Goal: Complete application form

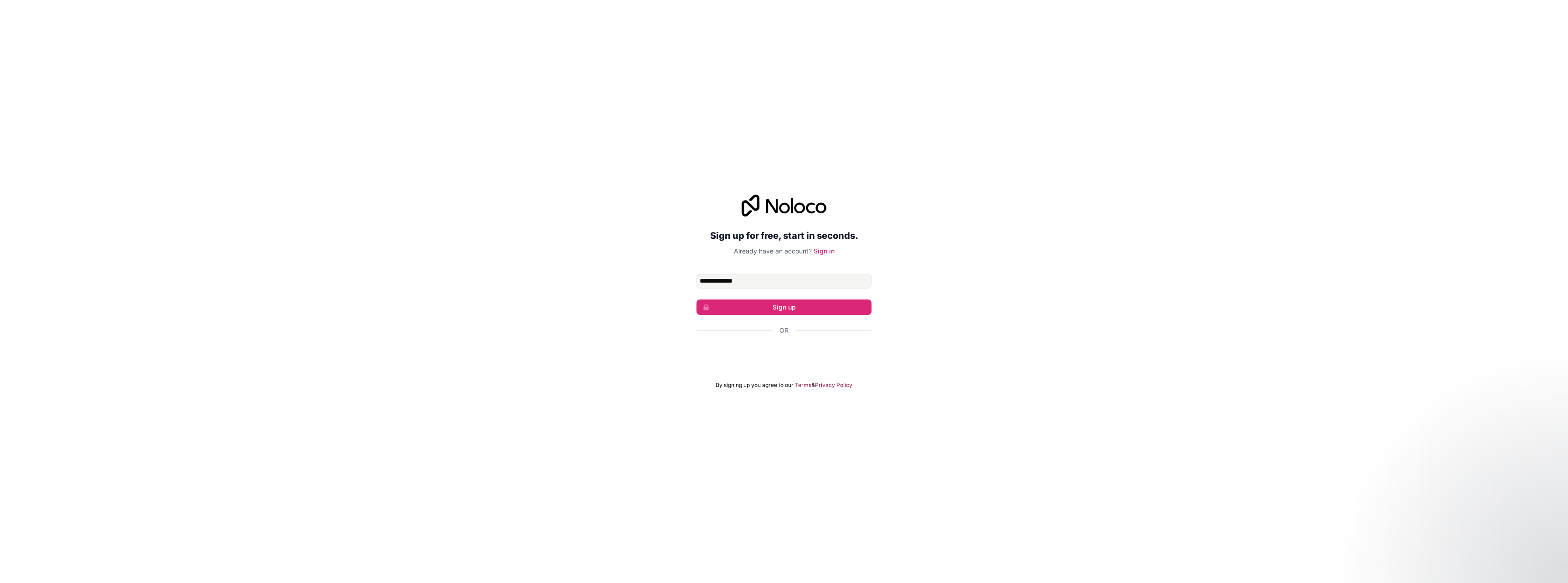
type input "**********"
click button "Sign up" at bounding box center [784, 307] width 175 height 16
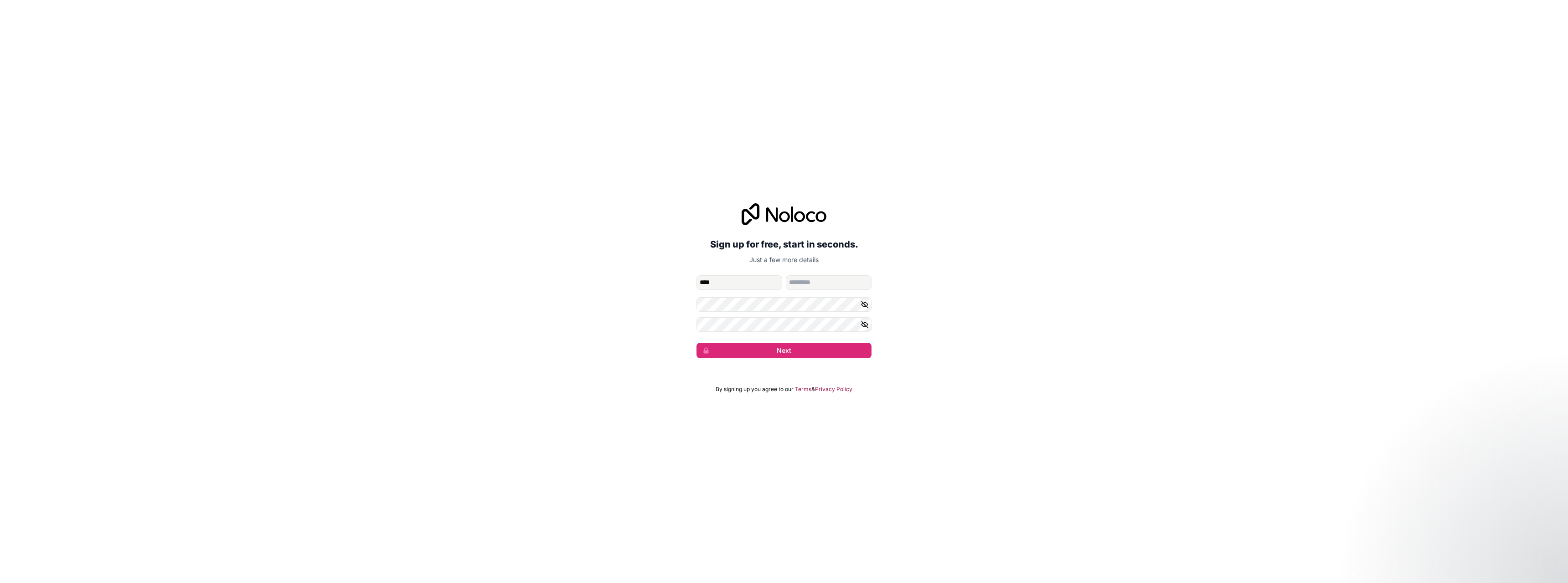
type input "****"
click at [822, 283] on input "*****" at bounding box center [829, 283] width 86 height 14
type input "*****"
click at [868, 305] on icon "button" at bounding box center [865, 304] width 6 height 4
click at [630, 300] on div "**********" at bounding box center [784, 281] width 1568 height 180
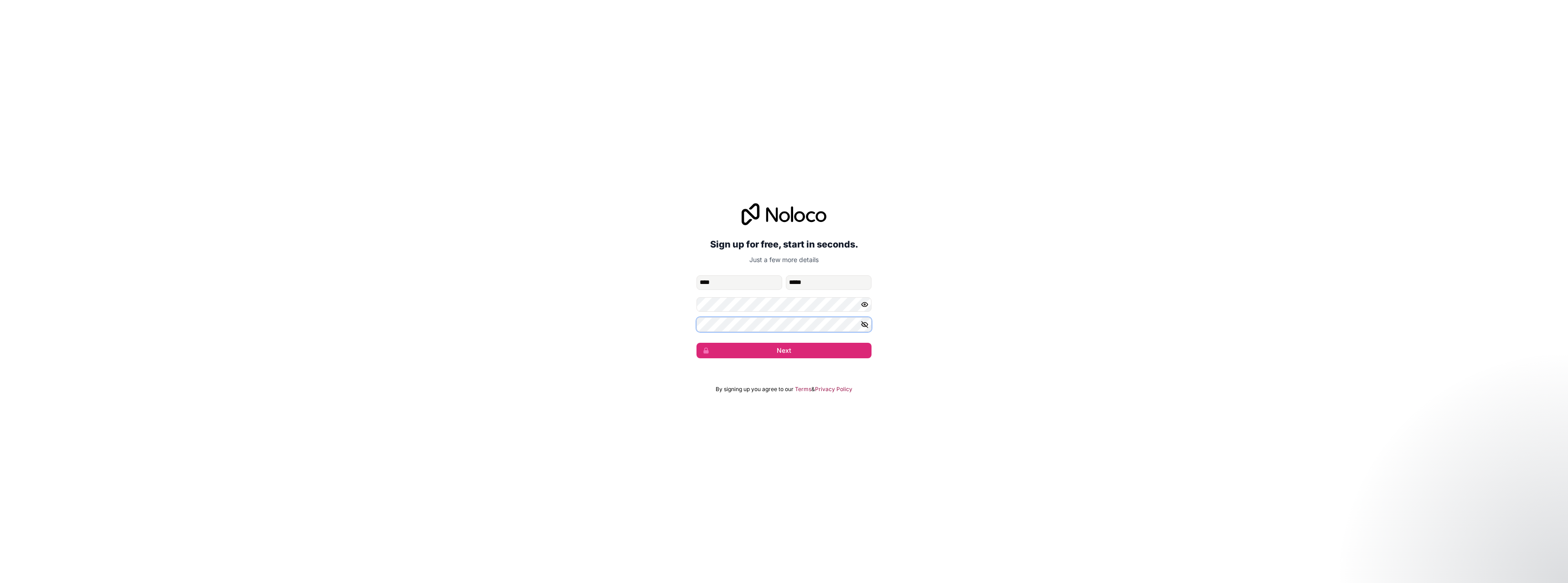
click at [696, 343] on button "Next" at bounding box center [784, 351] width 175 height 16
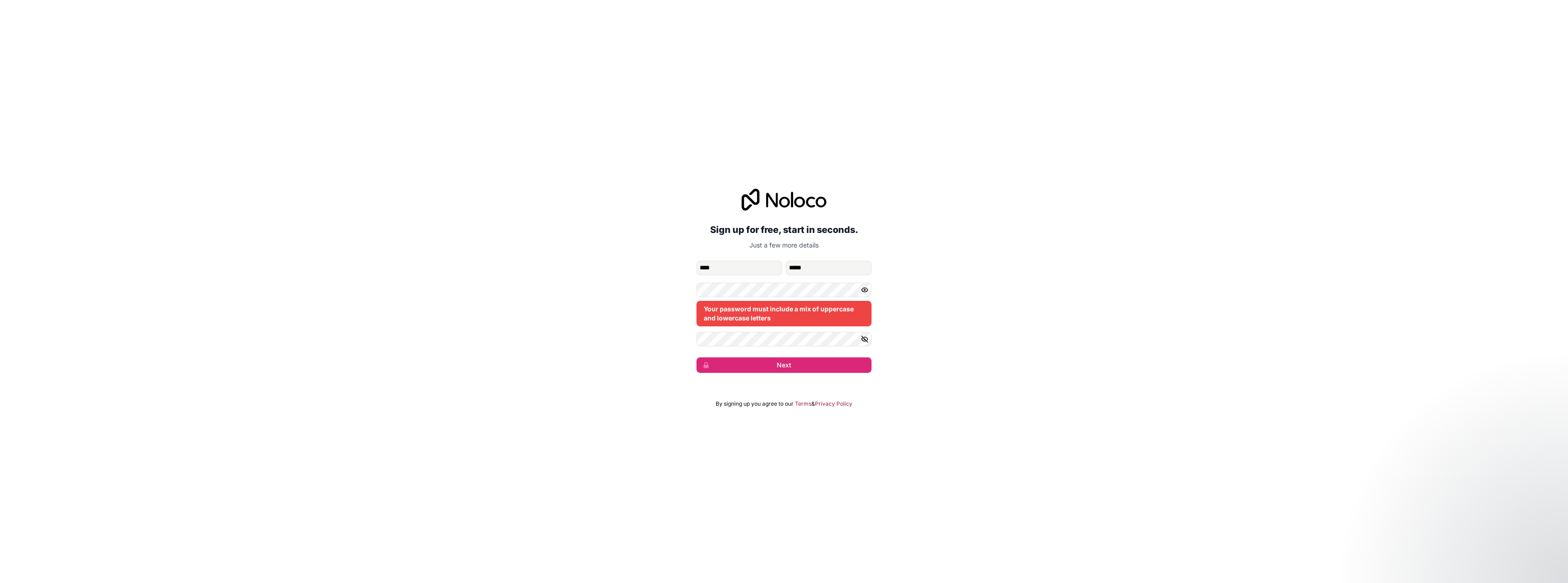
click at [870, 342] on button "button" at bounding box center [866, 339] width 11 height 14
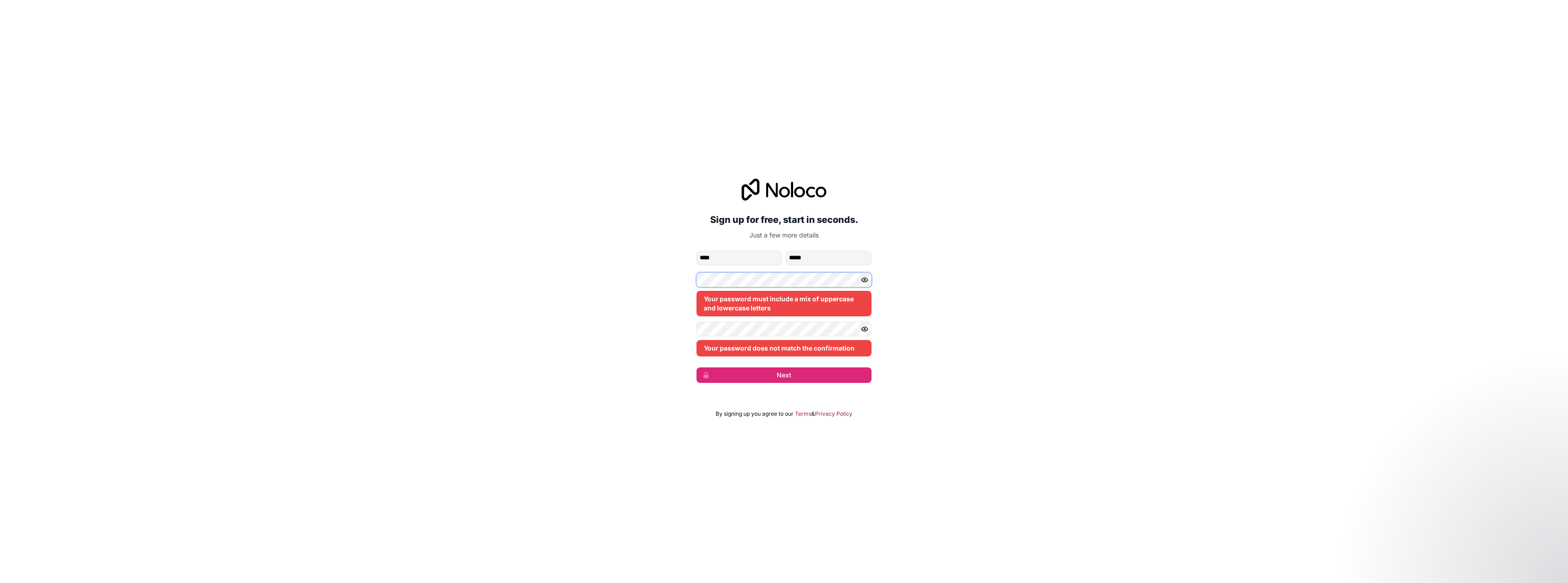
click at [554, 283] on div "**********" at bounding box center [784, 281] width 1568 height 230
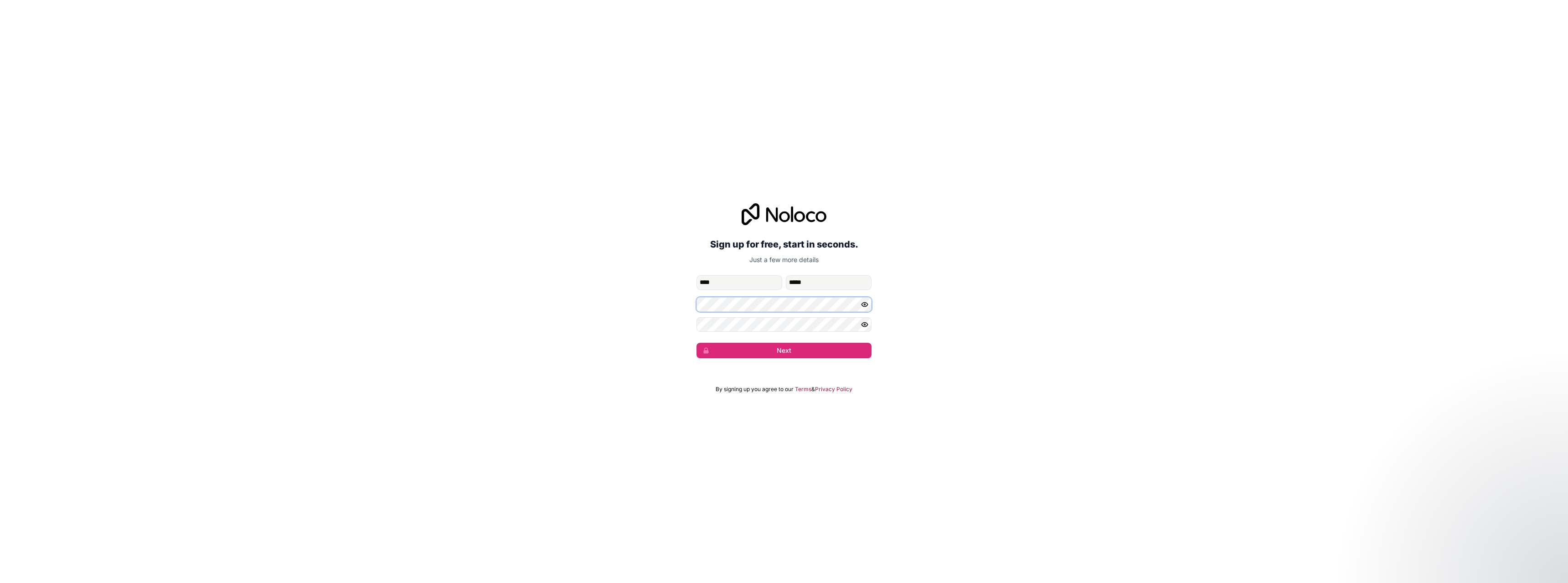
click at [696, 343] on button "Next" at bounding box center [784, 351] width 175 height 16
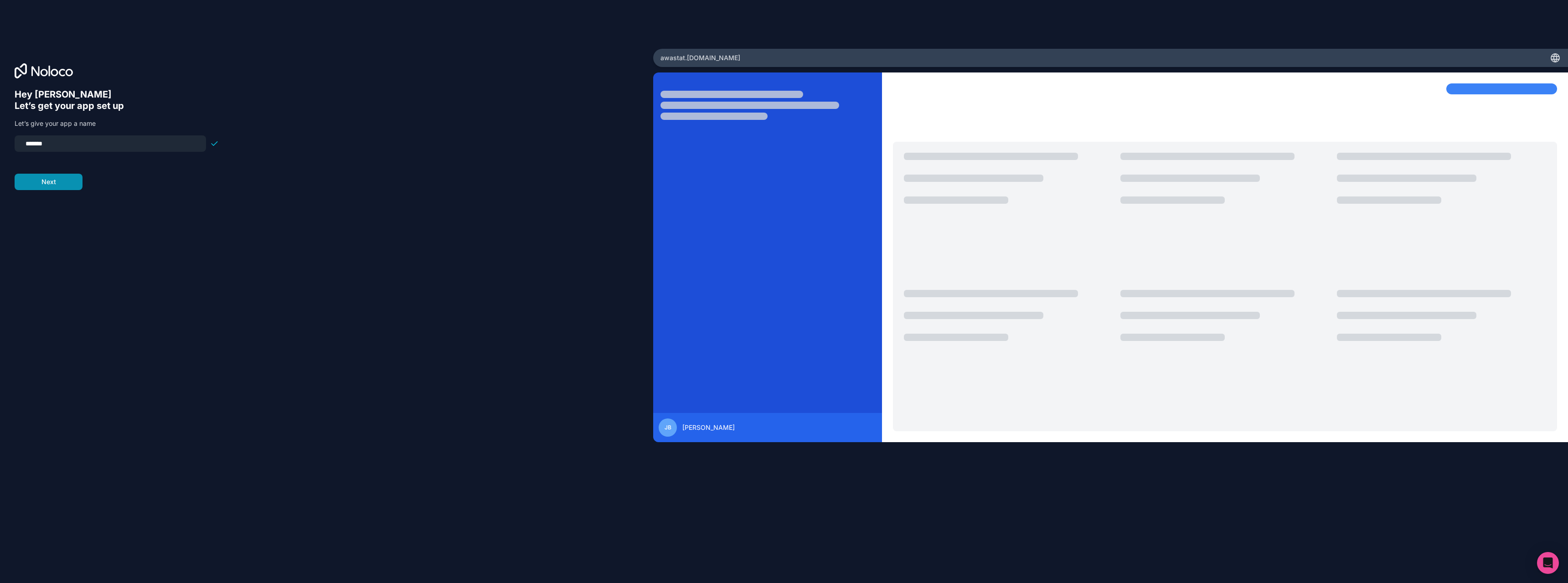
click at [47, 180] on button "Next" at bounding box center [48, 182] width 68 height 16
click at [65, 132] on div "Tell us about your team and industry This will let us build a basic version of …" at bounding box center [116, 130] width 204 height 82
click at [67, 139] on span "__________" at bounding box center [73, 138] width 36 height 11
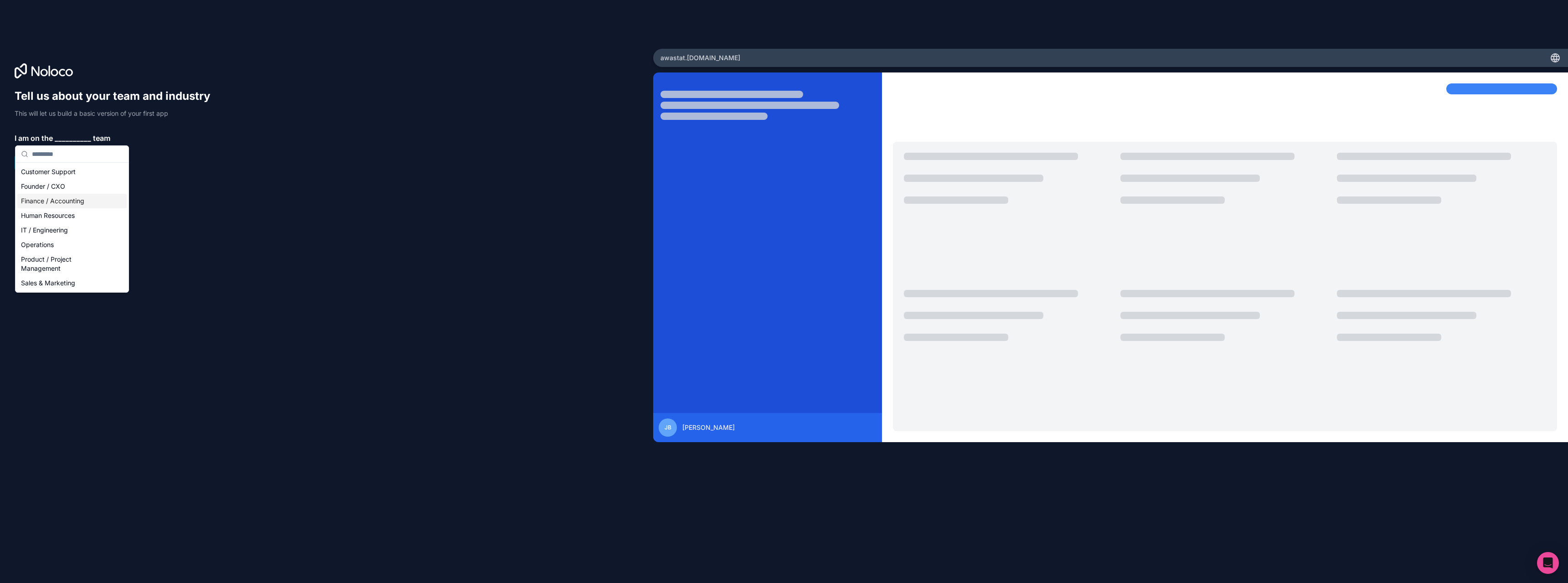
click at [59, 206] on div "Finance / Accounting" at bounding box center [72, 201] width 110 height 14
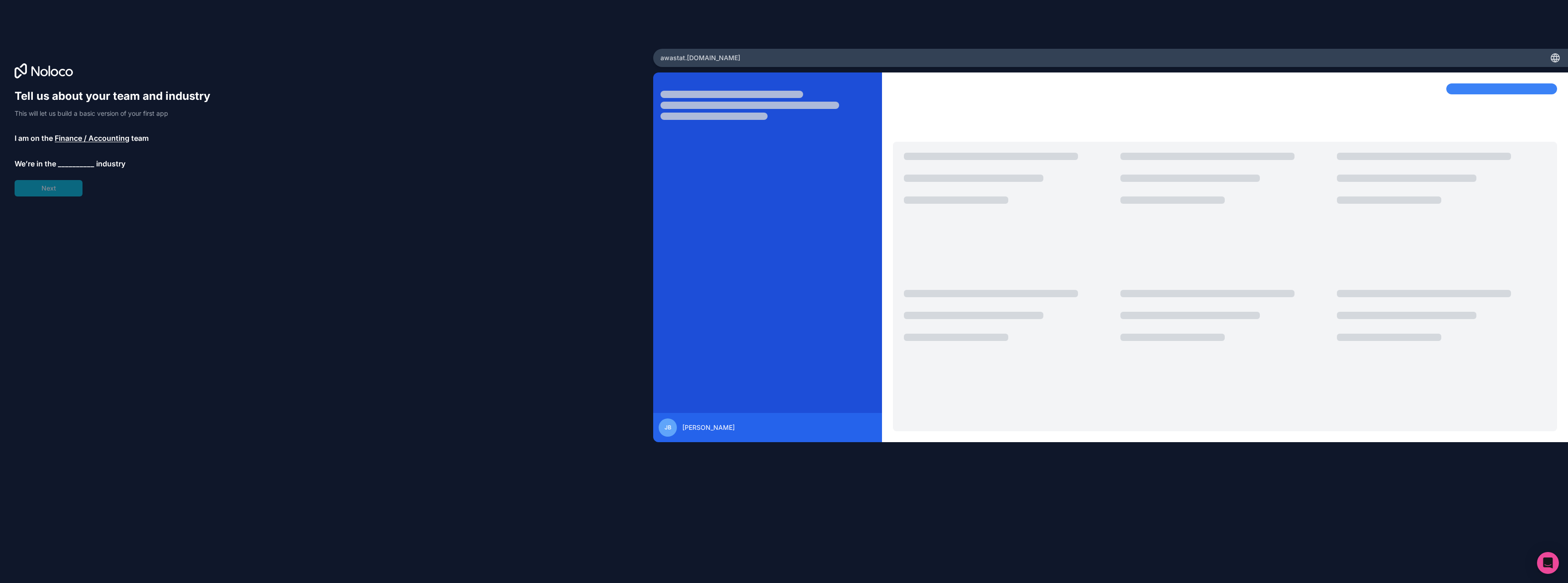
click at [71, 167] on span "__________" at bounding box center [76, 163] width 36 height 11
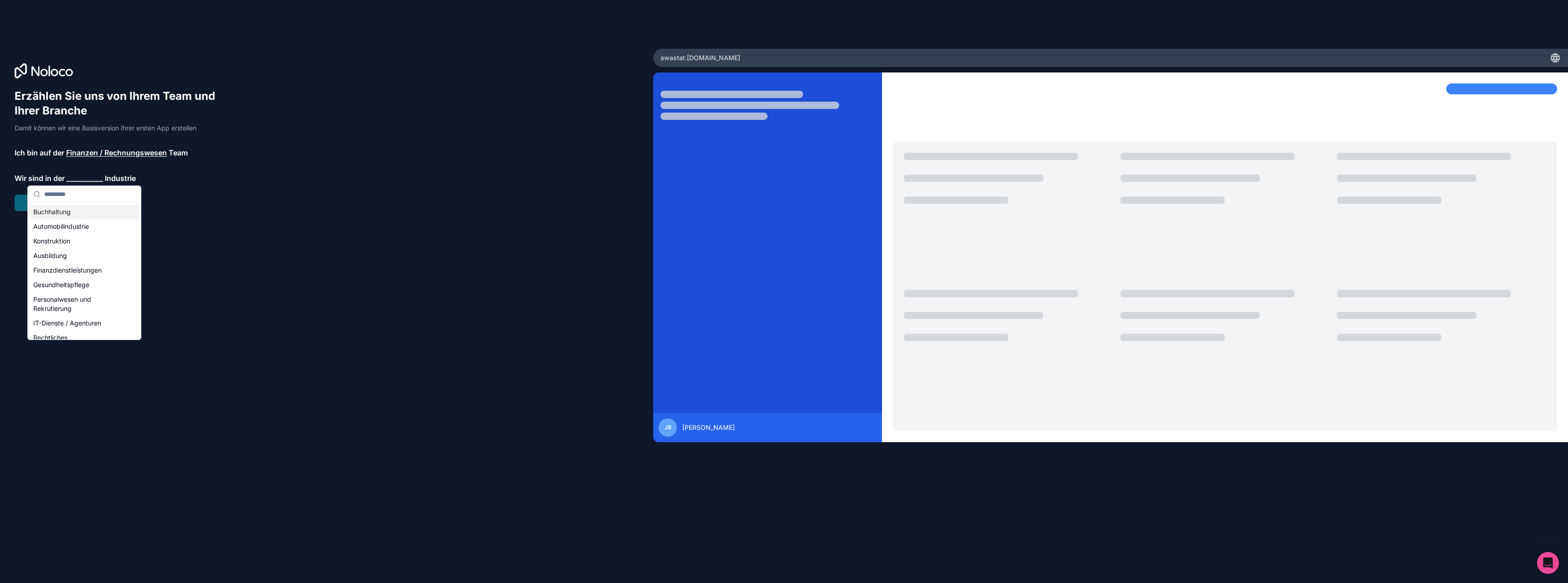
click at [84, 174] on font "__________" at bounding box center [85, 178] width 36 height 9
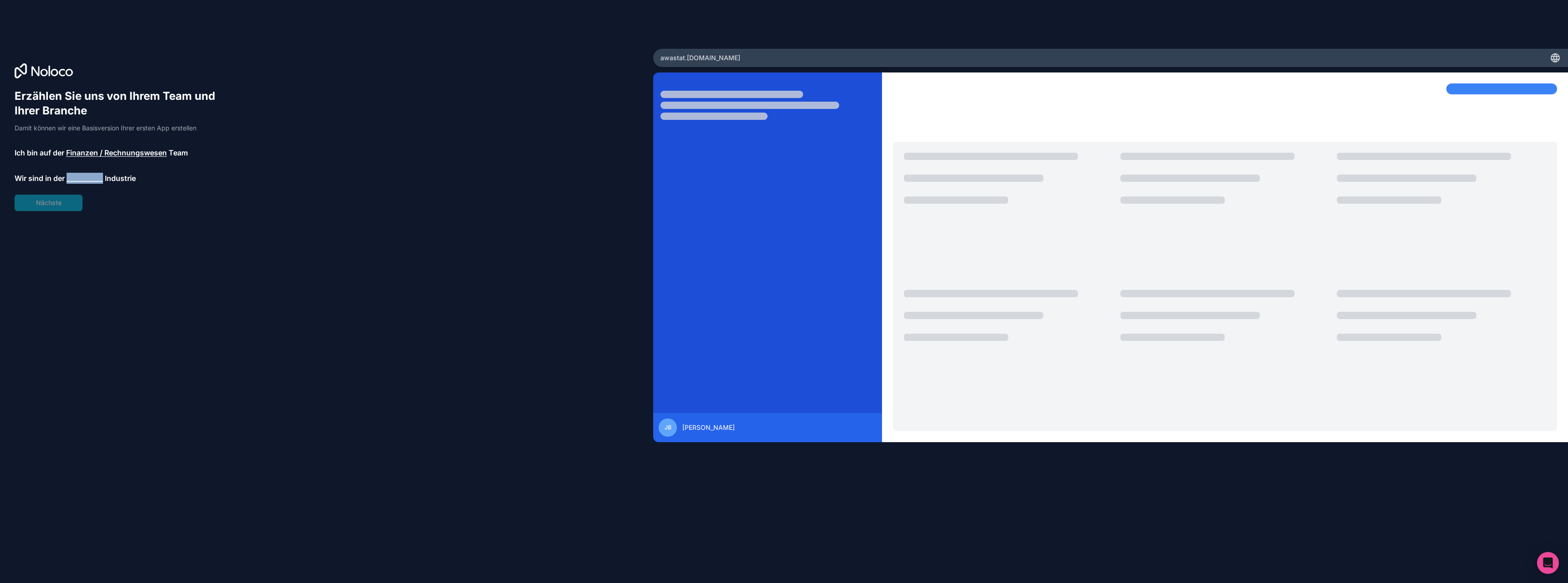
click at [84, 174] on font "__________" at bounding box center [85, 178] width 36 height 9
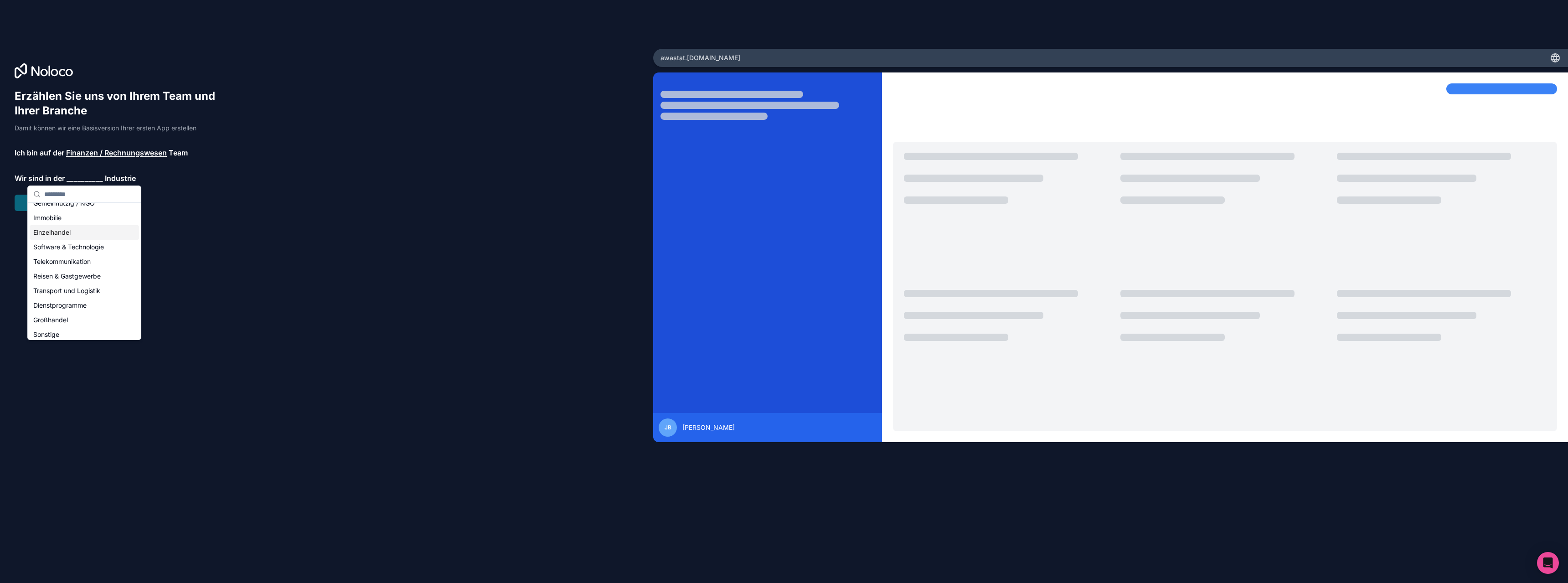
scroll to position [197, 0]
click at [68, 327] on div "Sonstige" at bounding box center [84, 330] width 110 height 14
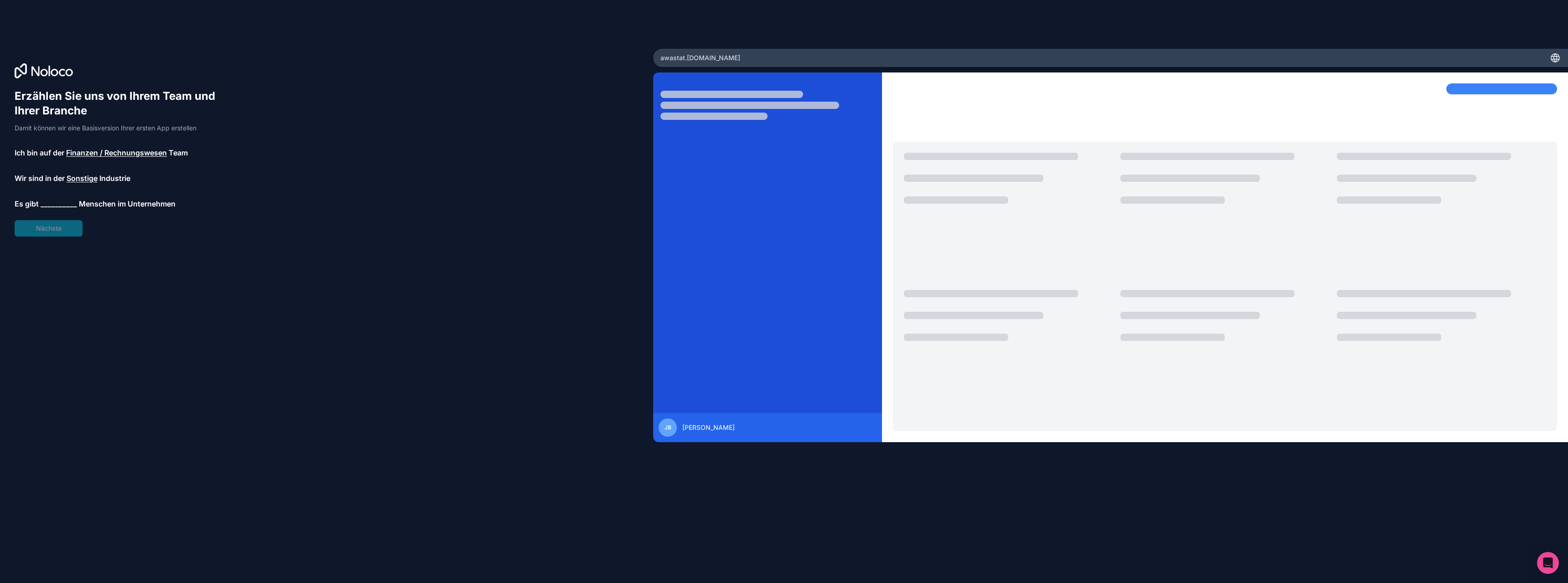
click at [47, 200] on font "__________" at bounding box center [59, 204] width 36 height 9
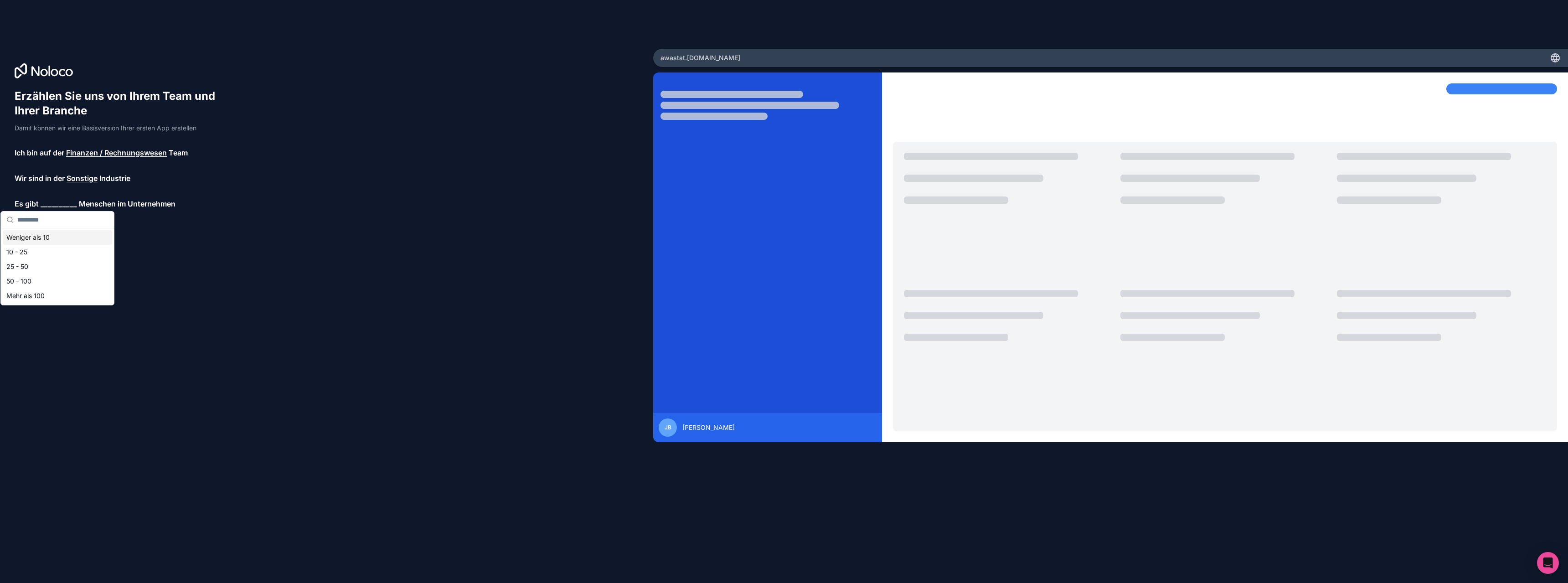
click at [42, 238] on font "Weniger als 10" at bounding box center [28, 237] width 43 height 8
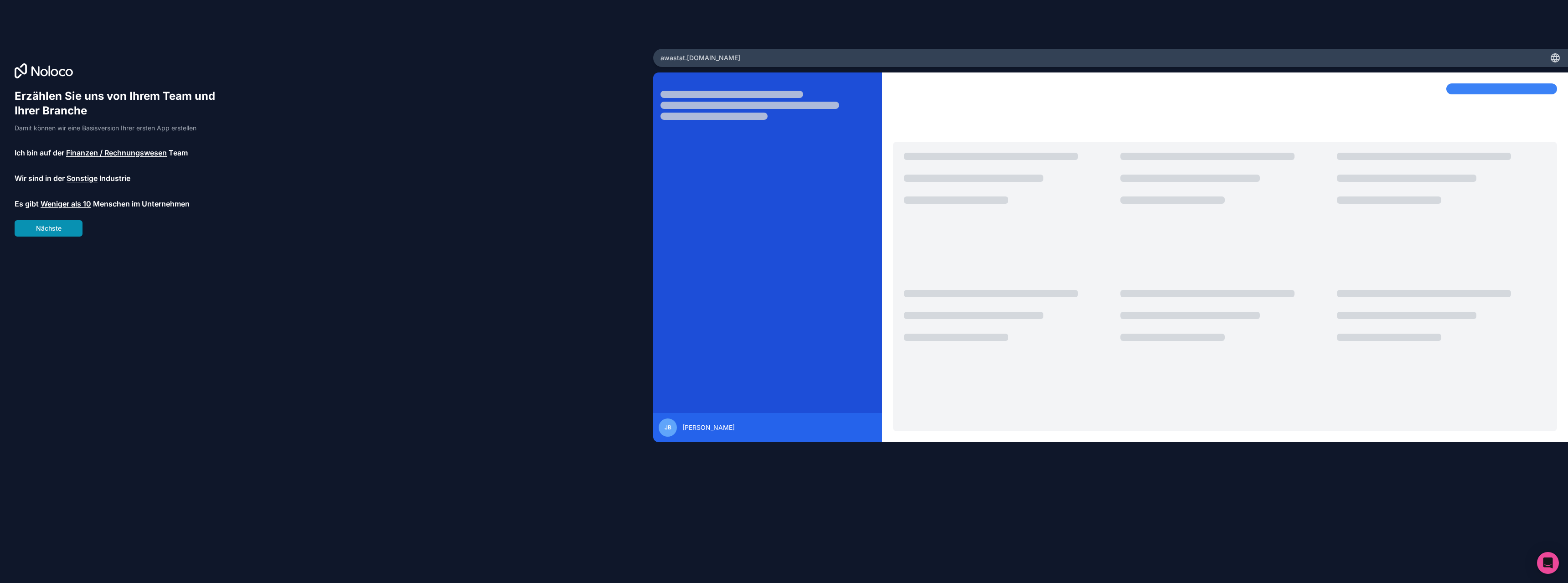
click at [53, 228] on font "Nächste" at bounding box center [49, 228] width 25 height 8
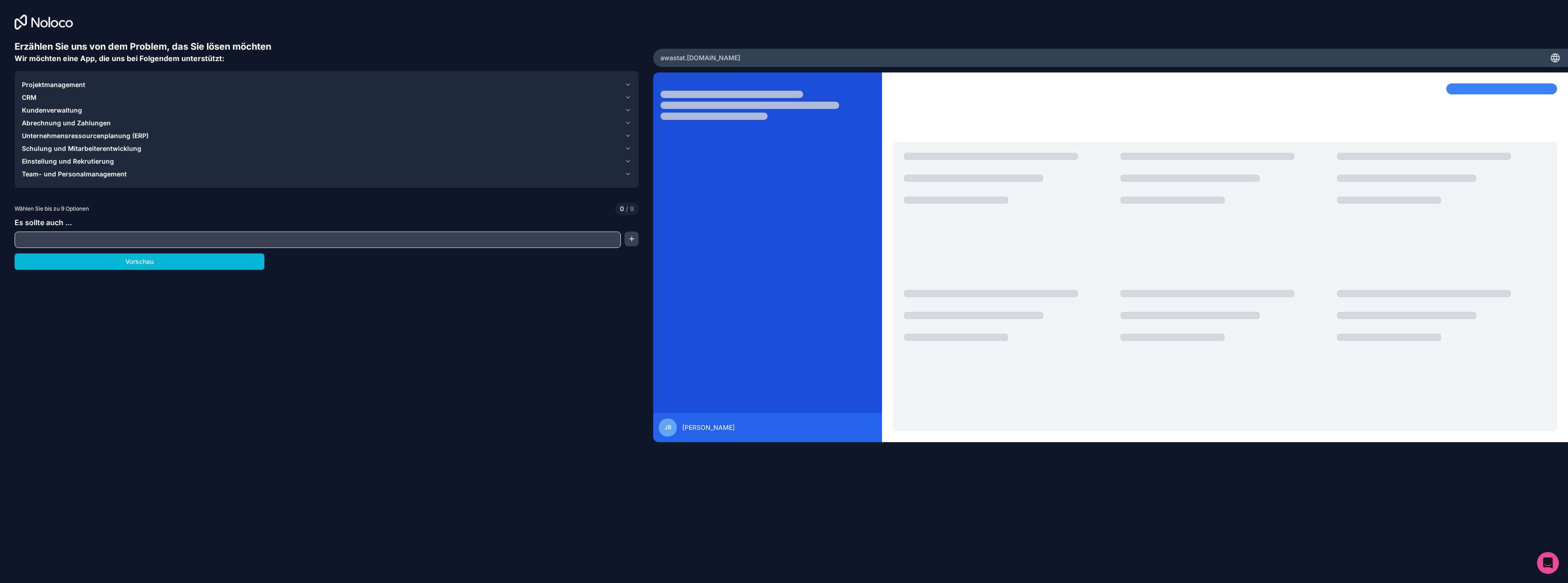
click at [62, 238] on input "text" at bounding box center [318, 240] width 602 height 13
type input "*"
click at [89, 123] on font "Abrechnung und Zahlungen" at bounding box center [66, 123] width 89 height 8
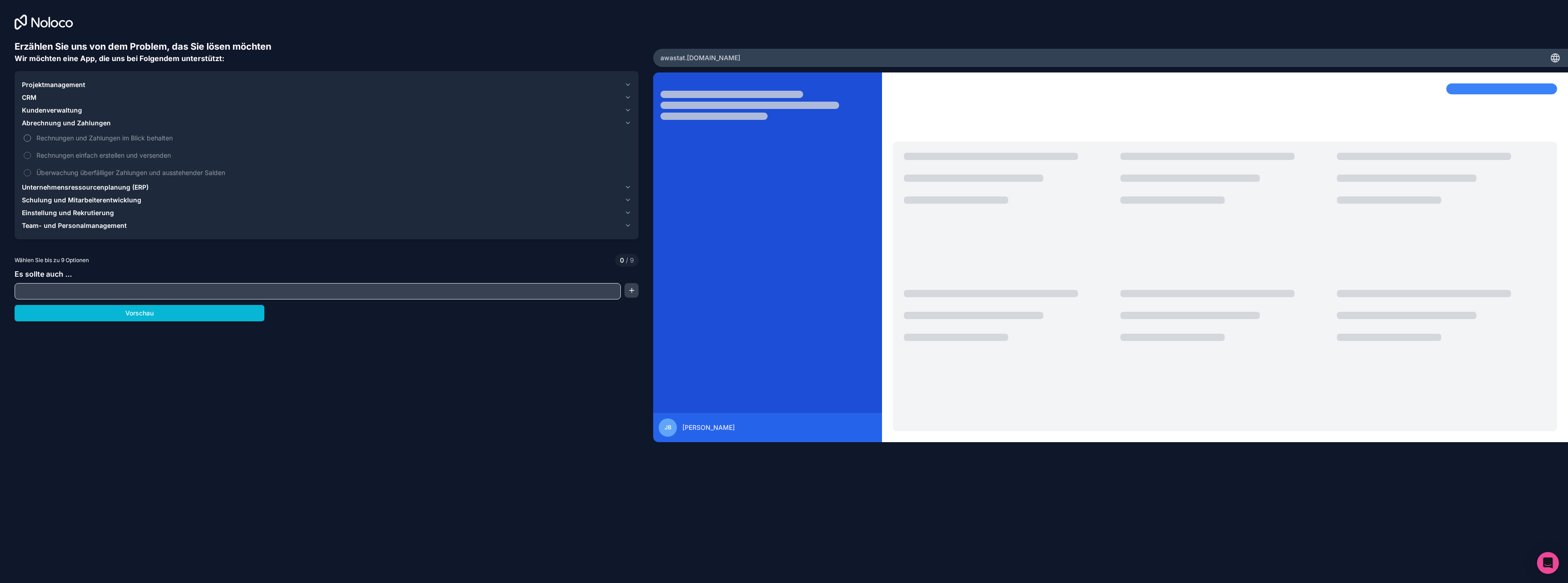
click at [71, 138] on font "Rechnungen und Zahlungen im Blick behalten" at bounding box center [104, 138] width 136 height 8
click at [31, 138] on button "Rechnungen und Zahlungen im Blick behalten" at bounding box center [27, 137] width 7 height 7
click at [60, 158] on font "Rechnungen einfach erstellen und versenden" at bounding box center [103, 155] width 134 height 8
click at [31, 158] on button "Rechnungen einfach erstellen und versenden" at bounding box center [27, 155] width 7 height 7
click at [60, 158] on font "Rechnungen einfach erstellen und versenden" at bounding box center [107, 155] width 142 height 8
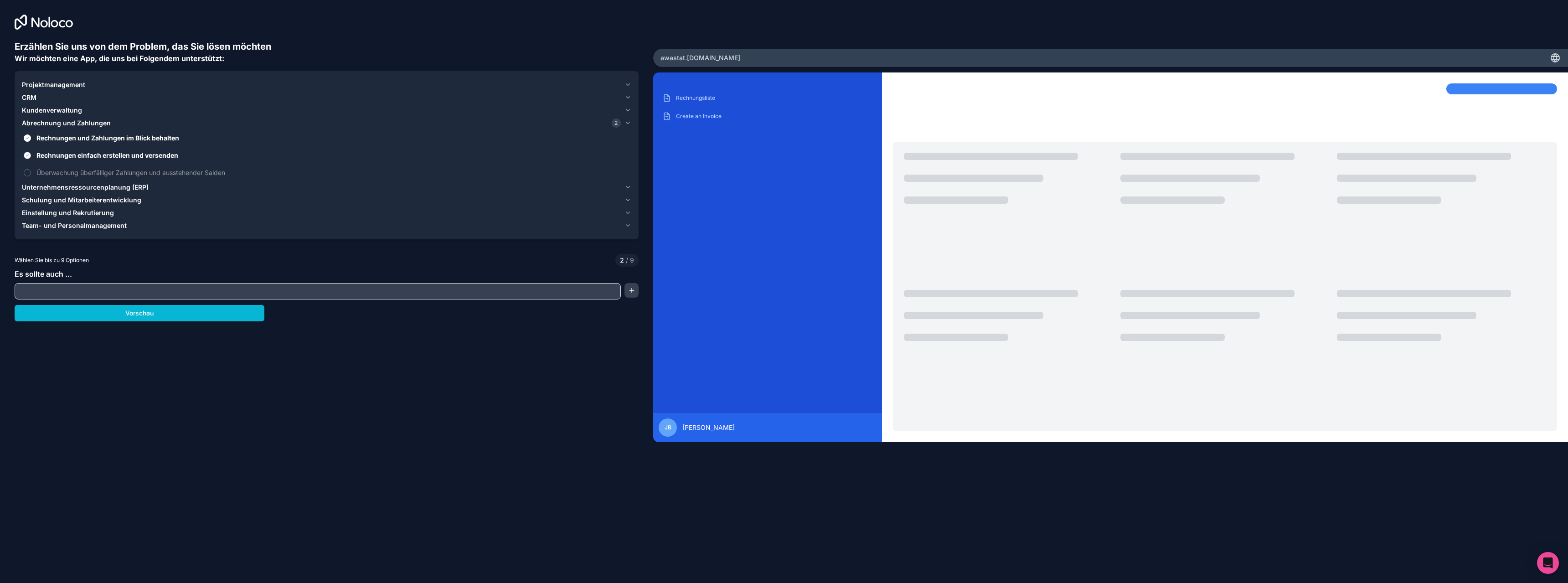
click at [31, 158] on button "Rechnungen einfach erstellen und versenden" at bounding box center [27, 155] width 7 height 7
click at [65, 131] on label "Rechnungen und Zahlungen im Blick behalten" at bounding box center [327, 138] width 610 height 17
click at [31, 134] on button "Rechnungen und Zahlungen im Blick behalten" at bounding box center [27, 137] width 7 height 7
click at [56, 143] on label "Rechnungen und Zahlungen im Blick behalten" at bounding box center [327, 138] width 610 height 17
click at [31, 142] on button "Rechnungen und Zahlungen im Blick behalten" at bounding box center [27, 137] width 7 height 7
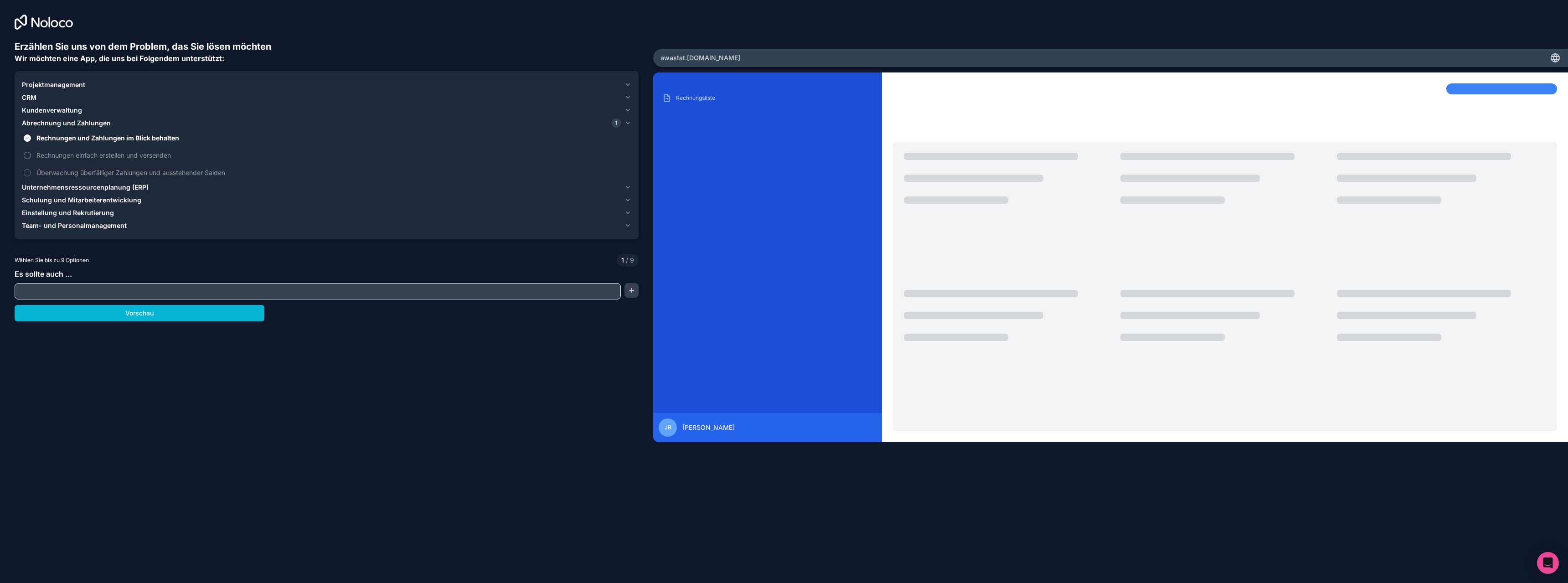
click at [57, 153] on font "Rechnungen einfach erstellen und versenden" at bounding box center [103, 155] width 134 height 8
click at [31, 153] on button "Rechnungen einfach erstellen und versenden" at bounding box center [27, 155] width 7 height 7
click at [64, 174] on font "Überwachung überfälliger Zahlungen und ausstehender Salden" at bounding box center [130, 173] width 189 height 8
click at [31, 174] on button "Überwachung überfälliger Zahlungen und ausstehender Salden" at bounding box center [27, 173] width 7 height 7
click at [56, 108] on font "Kundenverwaltung" at bounding box center [52, 110] width 60 height 8
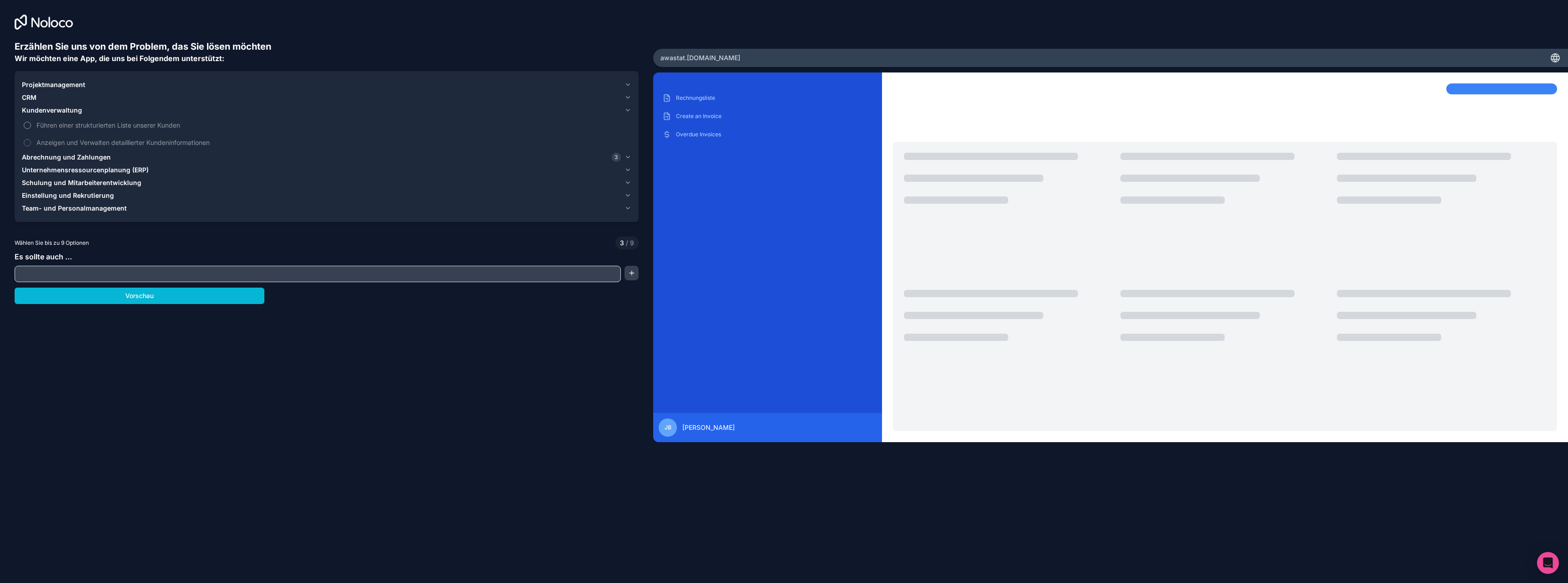
click at [54, 124] on font "Führen einer strukturierten Liste unserer Kunden" at bounding box center [108, 125] width 143 height 8
click at [31, 124] on button "Führen einer strukturierten Liste unserer Kunden" at bounding box center [27, 125] width 7 height 7
click at [64, 141] on font "Anzeigen und Verwalten detaillierter Kundeninformationen" at bounding box center [123, 143] width 173 height 8
click at [31, 141] on button "Anzeigen und Verwalten detaillierter Kundeninformationen" at bounding box center [27, 142] width 7 height 7
click at [36, 97] on font "CRM" at bounding box center [29, 97] width 14 height 8
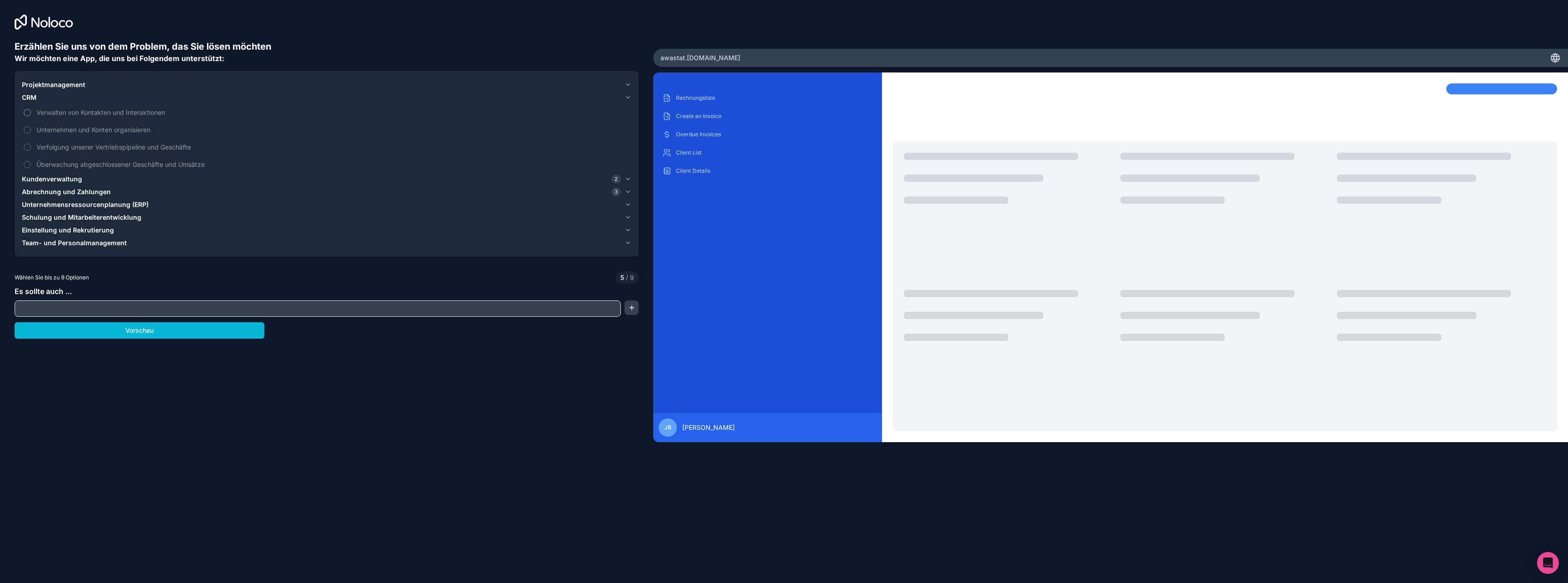
click at [68, 113] on font "Verwalten von Kontakten und Interaktionen" at bounding box center [101, 112] width 128 height 8
click at [31, 113] on button "Verwalten von Kontakten und Interaktionen" at bounding box center [27, 112] width 7 height 7
click at [64, 130] on font "Unternehmen und Konten organisieren" at bounding box center [93, 130] width 114 height 8
click at [31, 130] on button "Unternehmen und Konten organisieren" at bounding box center [27, 130] width 7 height 7
click at [74, 161] on font "Überwachung abgeschlossener Geschäfte und Umsätze" at bounding box center [120, 164] width 168 height 8
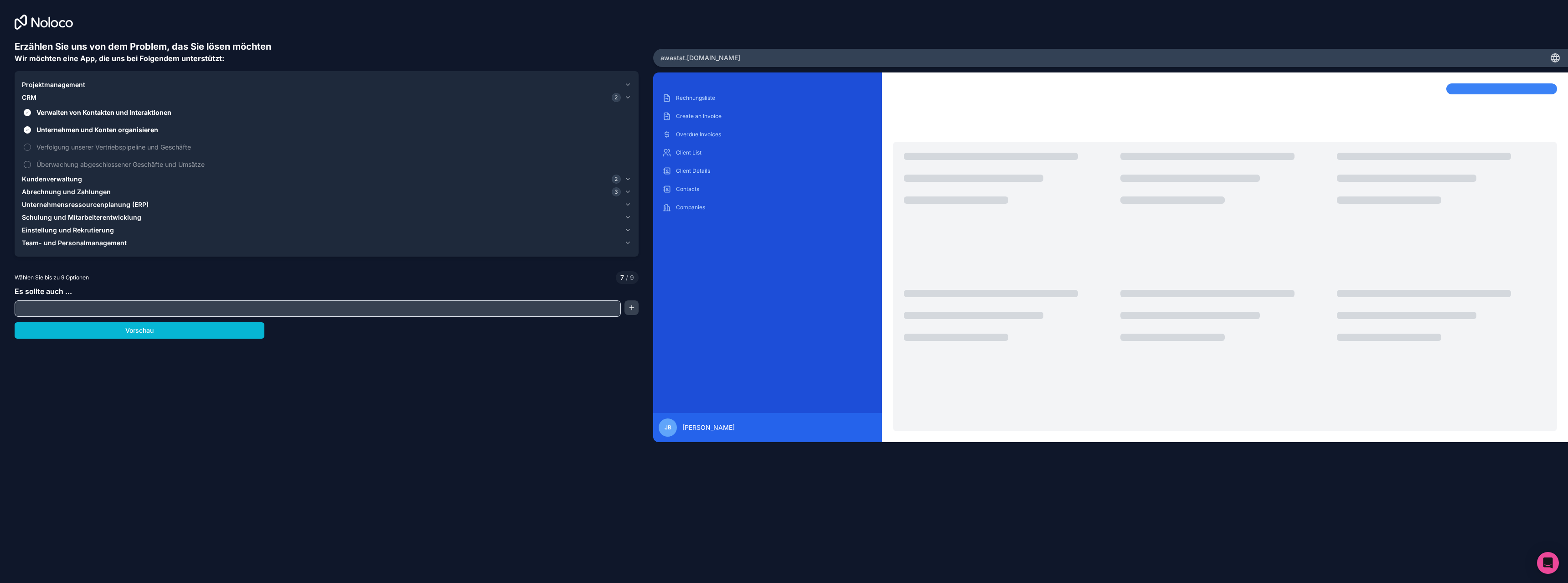
click at [31, 161] on button "Überwachung abgeschlossener Geschäfte und Umsätze" at bounding box center [27, 164] width 7 height 7
click at [56, 85] on font "Projektmanagement" at bounding box center [54, 84] width 64 height 8
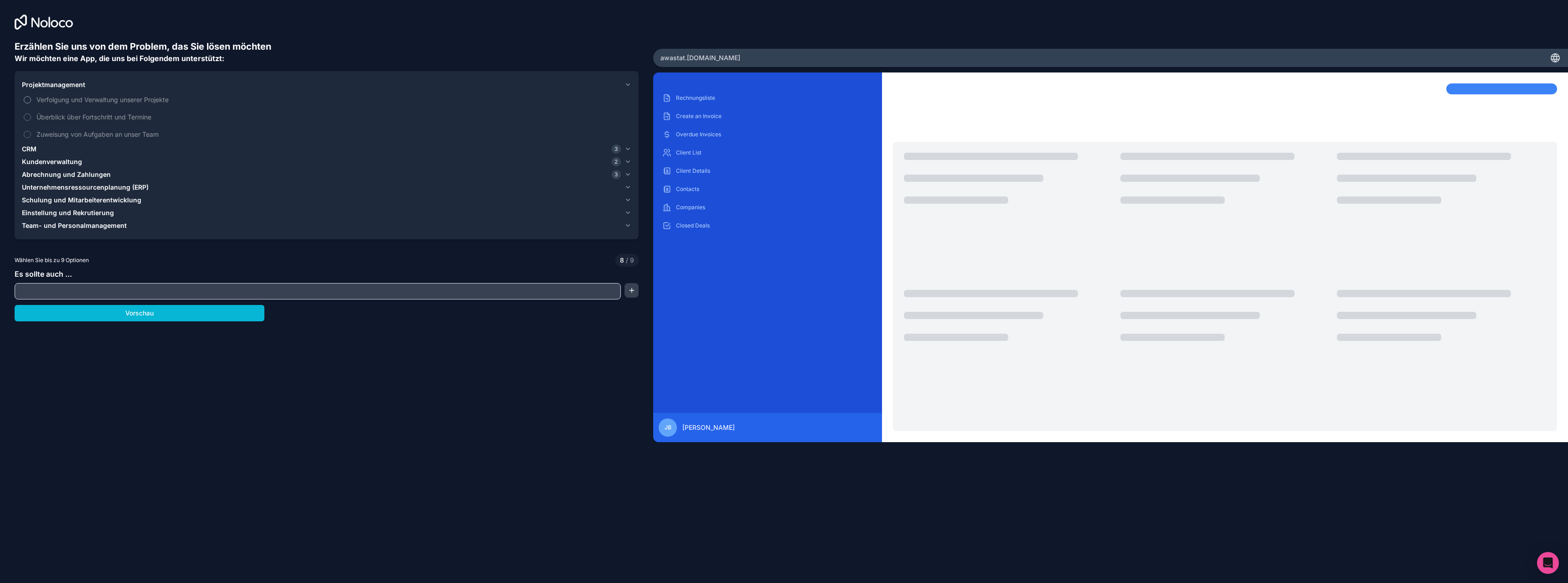
click at [78, 102] on font "Verfolgung und Verwaltung unserer Projekte" at bounding box center [102, 100] width 132 height 8
click at [31, 102] on button "Verfolgung und Verwaltung unserer Projekte" at bounding box center [27, 99] width 7 height 7
click at [82, 117] on font "Überblick über Fortschritt und Termine" at bounding box center [93, 117] width 115 height 8
click at [81, 133] on font "Zuweisung von Aufgaben an unser Team" at bounding box center [97, 134] width 122 height 8
click at [57, 112] on label "Überblick über Fortschritt und Termine" at bounding box center [327, 117] width 610 height 17
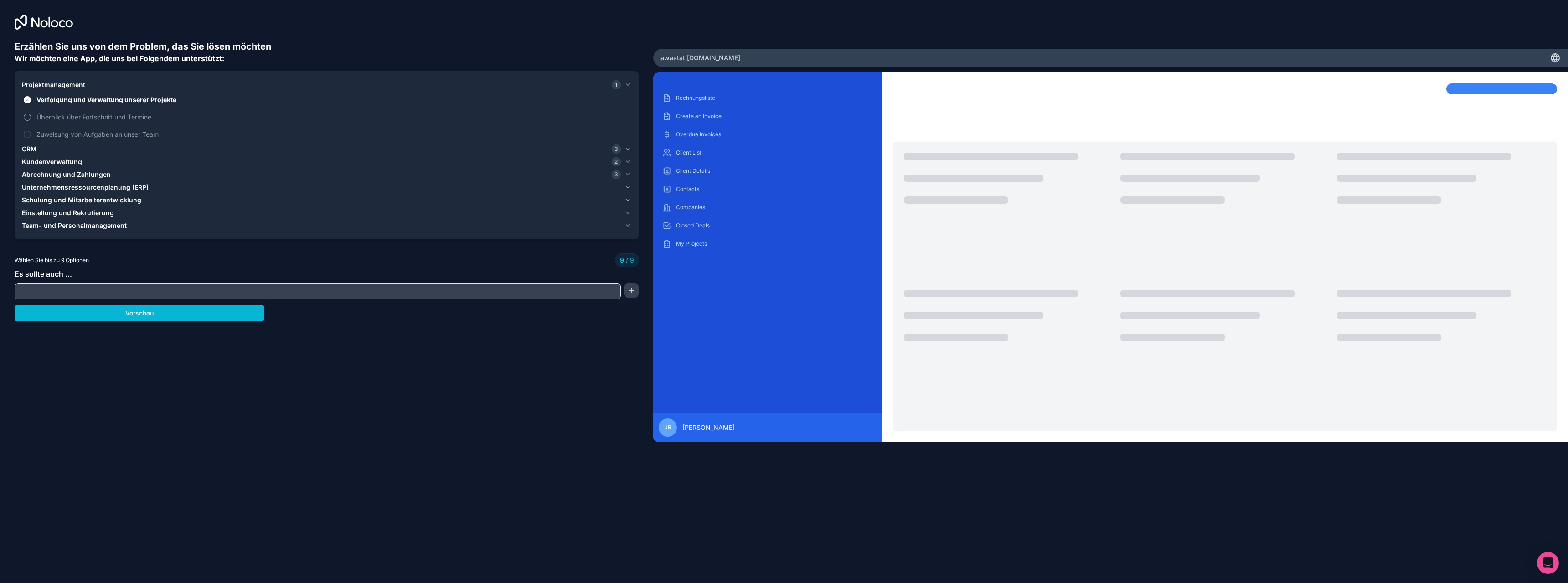
click at [29, 110] on label "Überblick über Fortschritt und Termine" at bounding box center [327, 117] width 610 height 17
click at [71, 150] on div "CRM 3" at bounding box center [322, 149] width 599 height 9
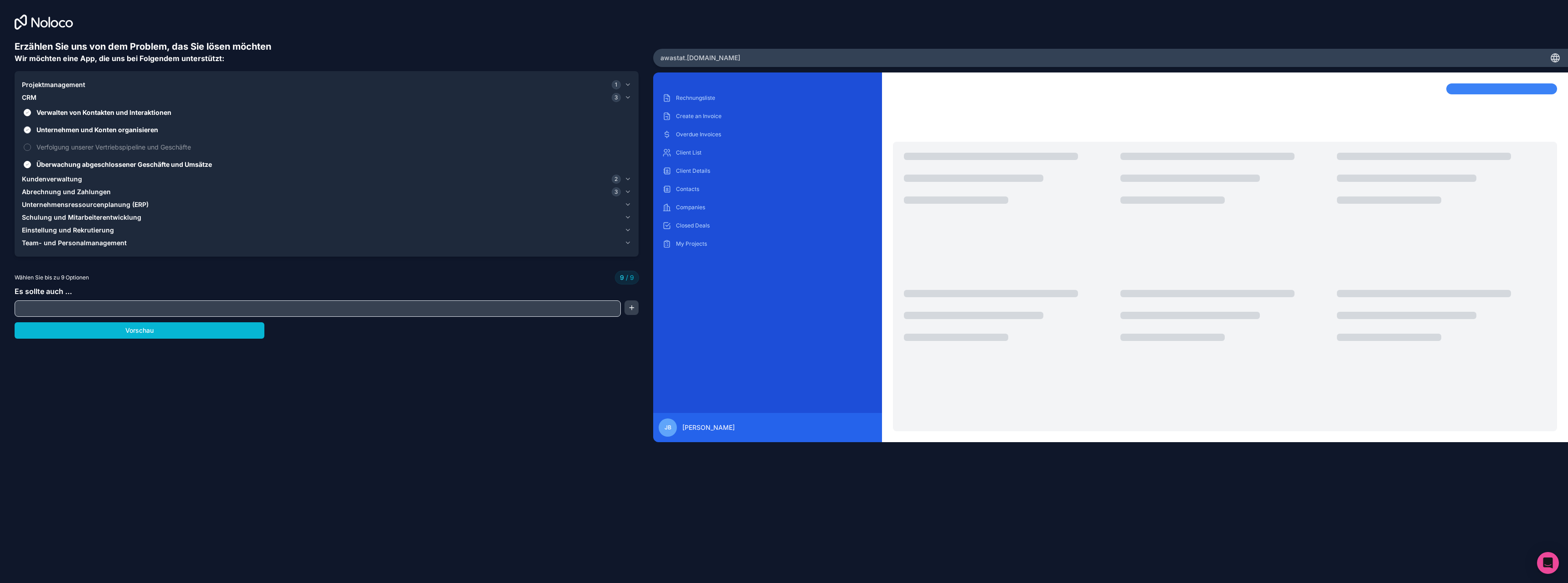
click at [43, 132] on font "Unternehmen und Konten organisieren" at bounding box center [97, 130] width 122 height 8
click at [31, 132] on button "Unternehmen und Konten organisieren" at bounding box center [27, 130] width 7 height 7
click at [39, 129] on font "Unternehmen und Konten organisieren" at bounding box center [93, 130] width 114 height 8
click at [31, 129] on button "Unternehmen und Konten organisieren" at bounding box center [27, 130] width 7 height 7
click at [38, 126] on font "Unternehmen und Konten organisieren" at bounding box center [97, 130] width 122 height 8
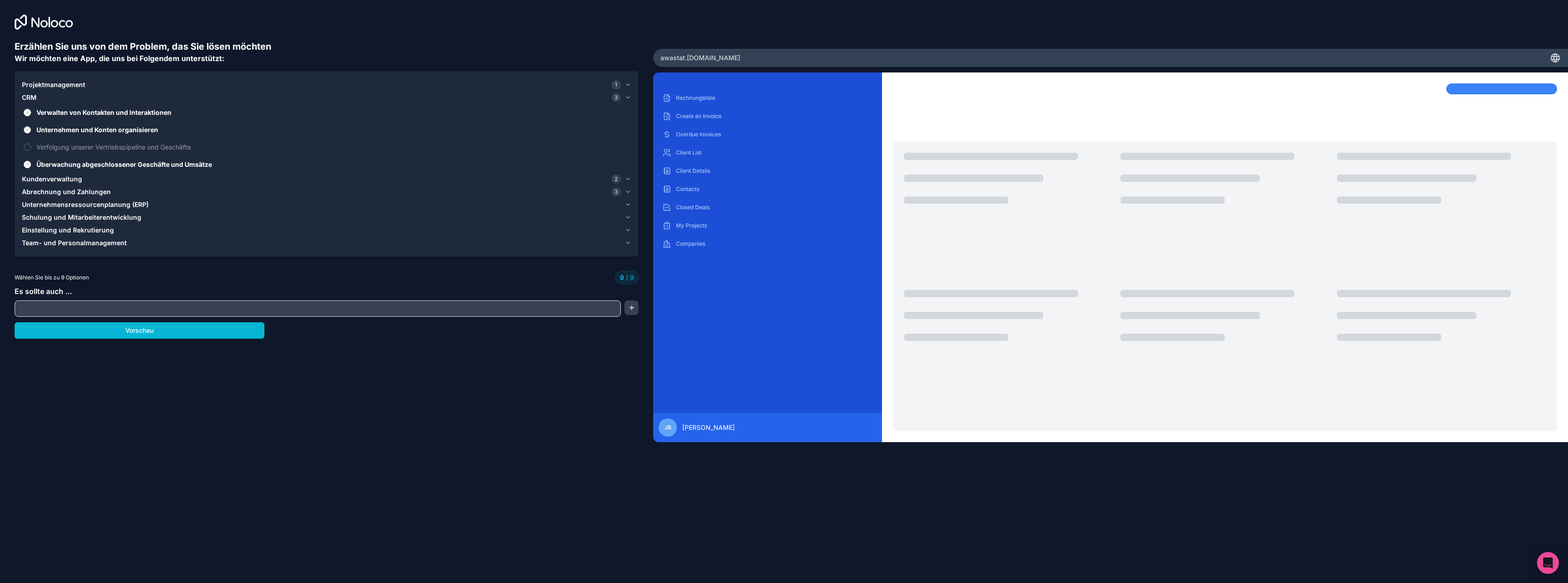
click at [31, 126] on button "Unternehmen und Konten organisieren" at bounding box center [27, 130] width 7 height 7
click at [38, 84] on font "Projektmanagement" at bounding box center [54, 84] width 64 height 8
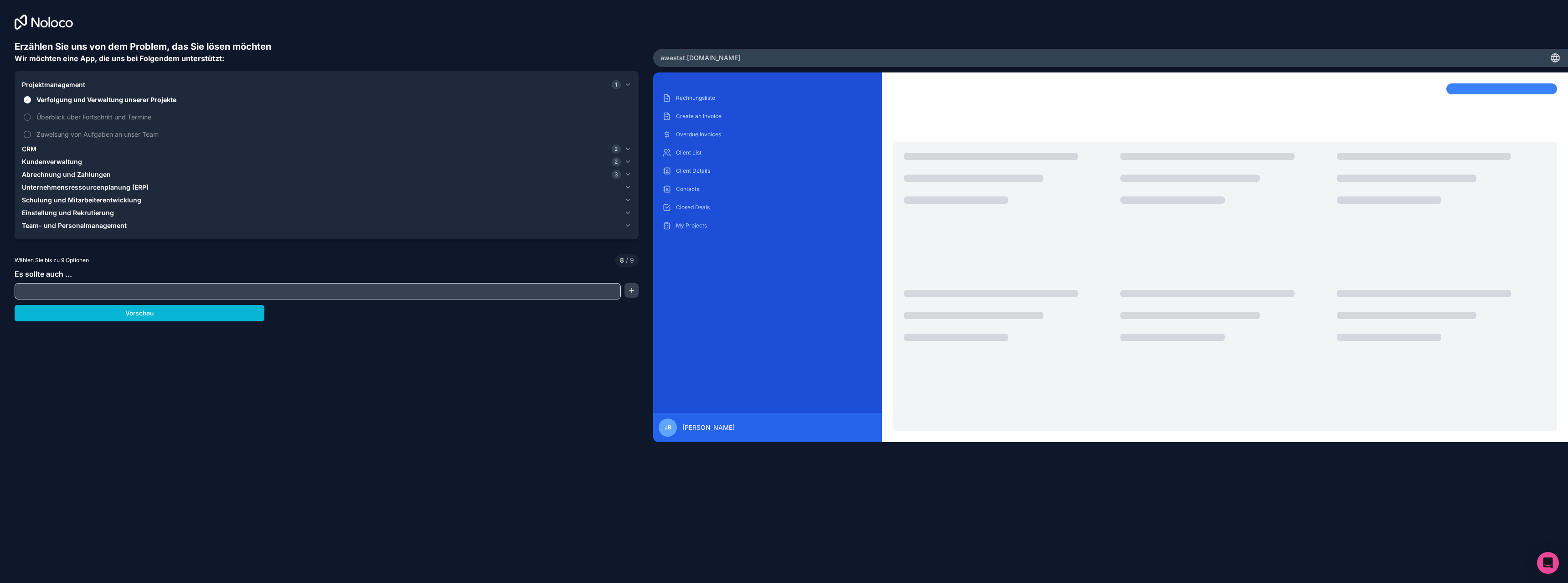
click at [43, 130] on span "Zuweisung von Aufgaben an unser Team" at bounding box center [333, 134] width 593 height 10
click at [31, 131] on button "Zuweisung von Aufgaben an unser Team" at bounding box center [27, 134] width 7 height 7
click at [115, 313] on button "Vorschau" at bounding box center [139, 313] width 250 height 16
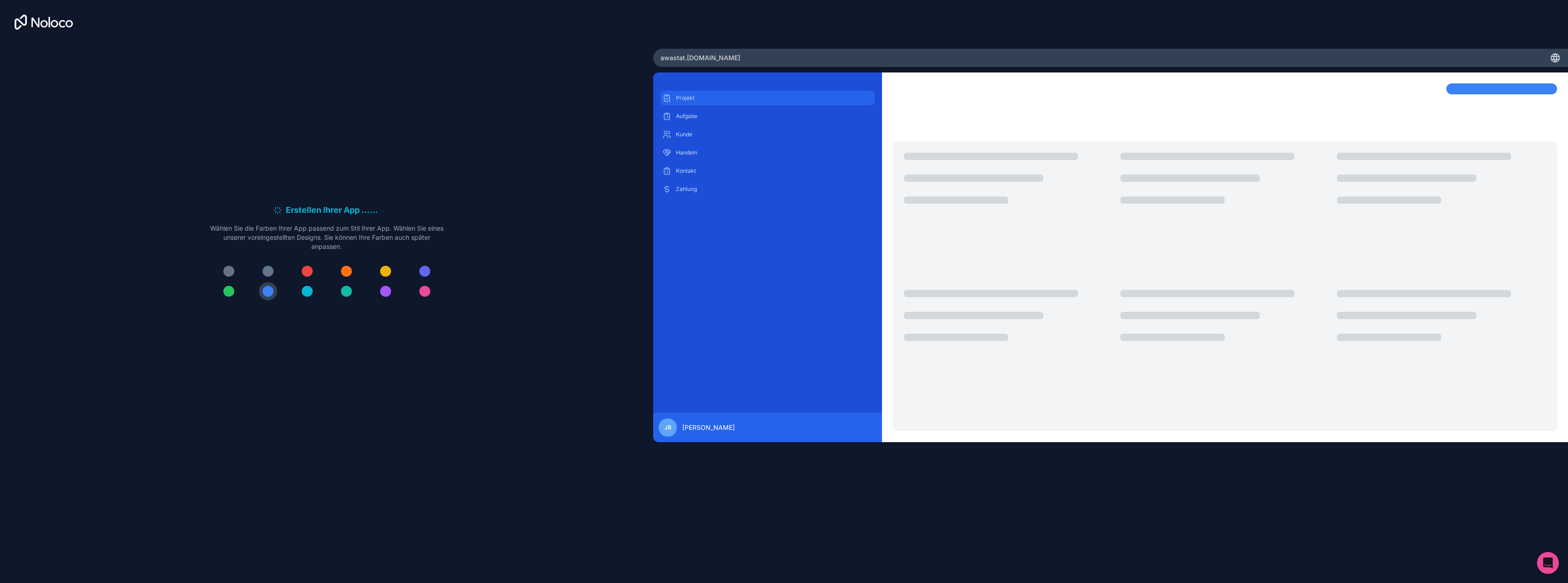
click at [693, 102] on div "Projekt" at bounding box center [768, 98] width 214 height 14
click at [693, 114] on font "Aufgabe" at bounding box center [686, 116] width 21 height 7
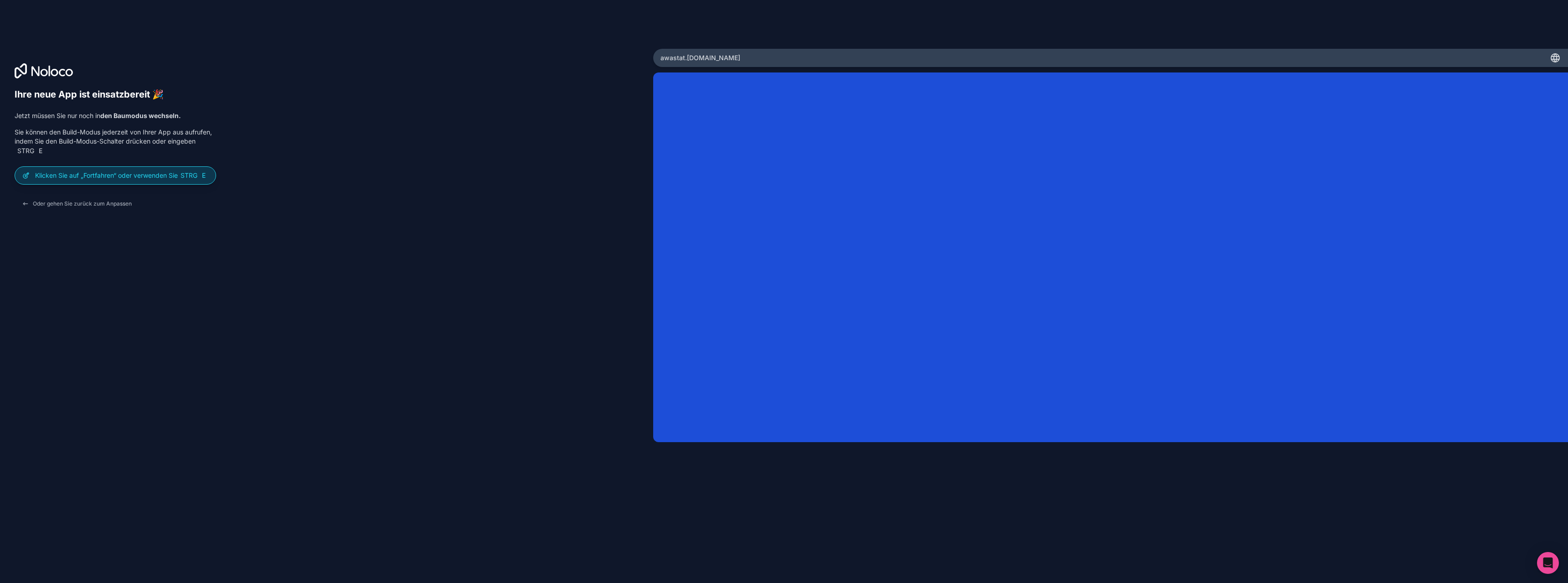
click at [119, 180] on div "Klicken Sie auf „Fortfahren“ oder verwenden Sie Strg E" at bounding box center [115, 175] width 200 height 18
